Goal: Transaction & Acquisition: Purchase product/service

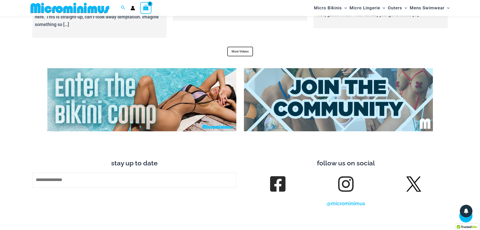
scroll to position [1935, 0]
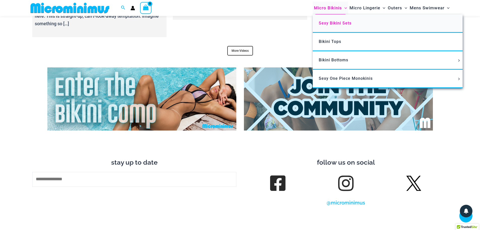
click at [336, 22] on span "Sexy Bikini Sets" at bounding box center [335, 23] width 33 height 5
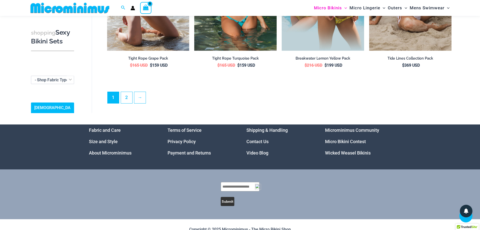
scroll to position [1254, 0]
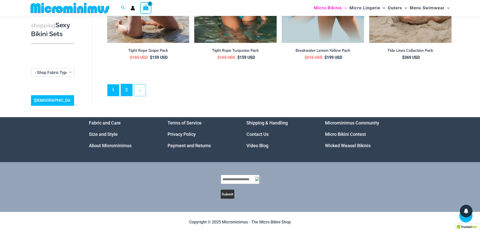
click at [126, 86] on link "2" at bounding box center [126, 90] width 11 height 12
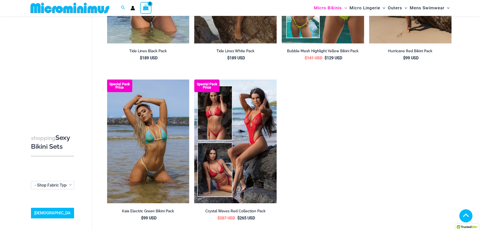
scroll to position [198, 0]
